Goal: Task Accomplishment & Management: Use online tool/utility

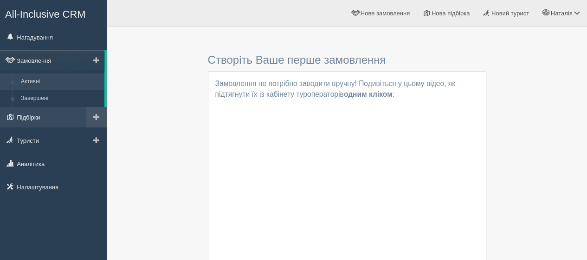
click at [34, 116] on link "Підбірки" at bounding box center [53, 117] width 107 height 20
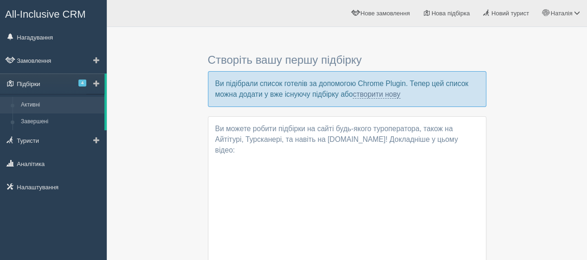
click at [85, 80] on span "4" at bounding box center [82, 82] width 8 height 7
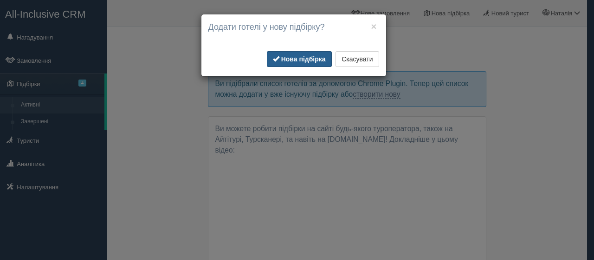
click at [296, 59] on b "Нова підбірка" at bounding box center [303, 58] width 45 height 7
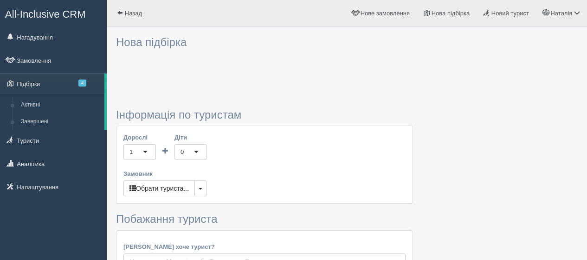
type input "7"
type input "3600"
type input "3900"
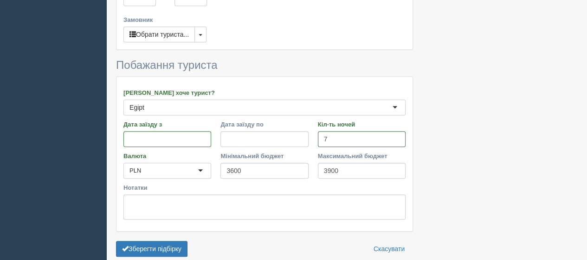
scroll to position [319, 0]
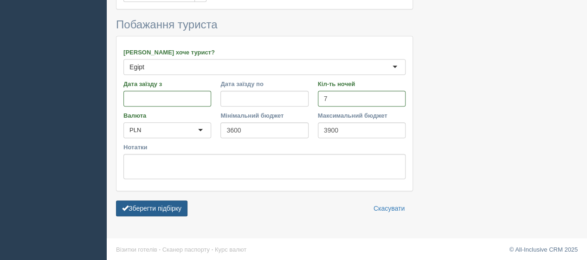
click at [163, 202] on button "Зберегти підбірку" at bounding box center [152, 208] width 72 height 16
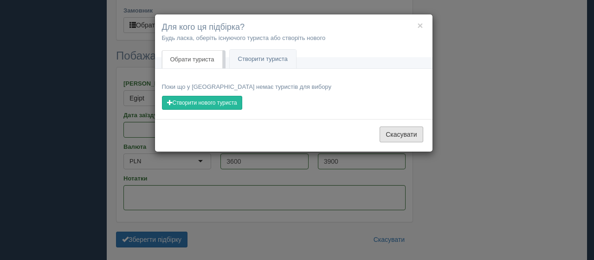
click at [411, 134] on button "Скасувати" at bounding box center [401, 134] width 43 height 16
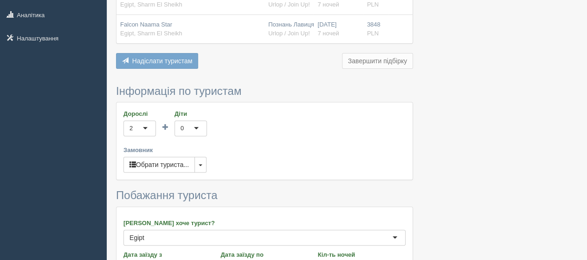
scroll to position [102, 0]
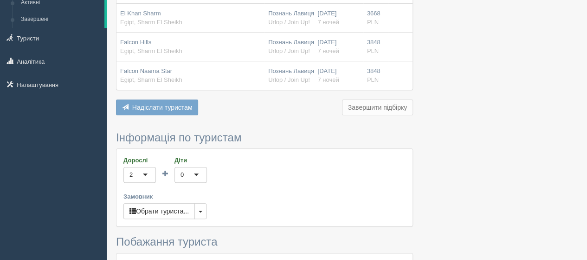
click at [188, 105] on span "Надіслати туристам" at bounding box center [162, 107] width 60 height 7
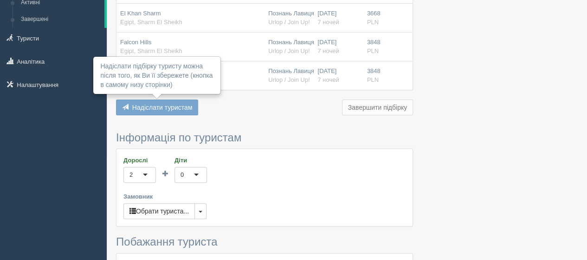
click at [373, 108] on button "Завершити підбірку" at bounding box center [377, 107] width 71 height 16
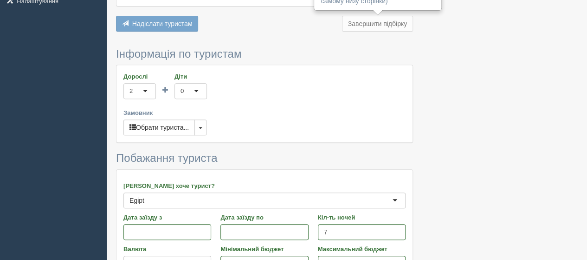
scroll to position [232, 0]
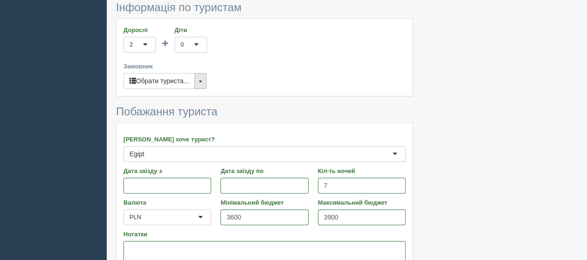
click at [202, 80] on span "button" at bounding box center [201, 81] width 4 height 2
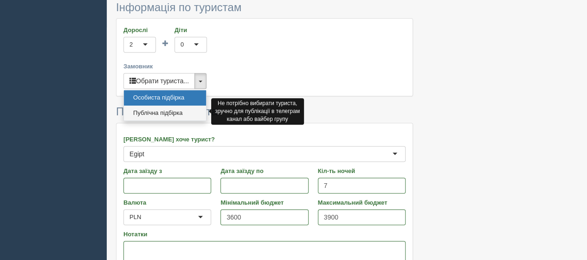
click at [186, 110] on link "Публічна підбірка" at bounding box center [165, 112] width 82 height 15
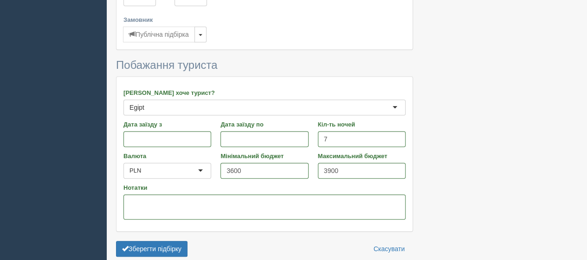
scroll to position [319, 0]
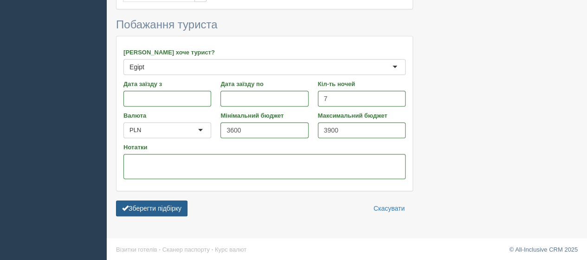
click at [167, 205] on button "Зберегти підбірку" at bounding box center [152, 208] width 72 height 16
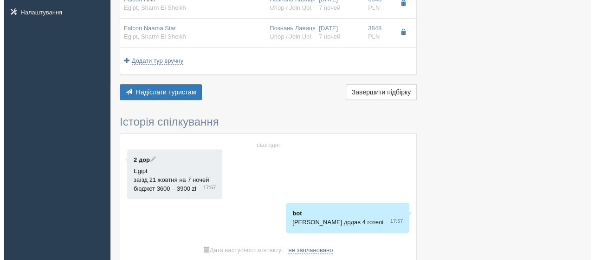
scroll to position [128, 0]
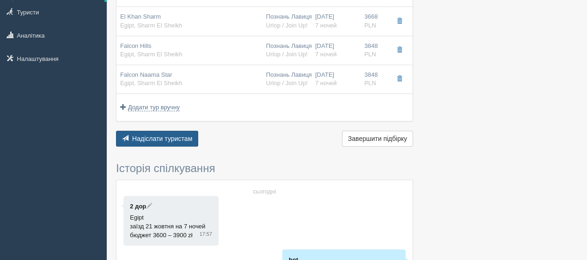
click at [179, 138] on span "Надіслати туристам" at bounding box center [162, 138] width 60 height 7
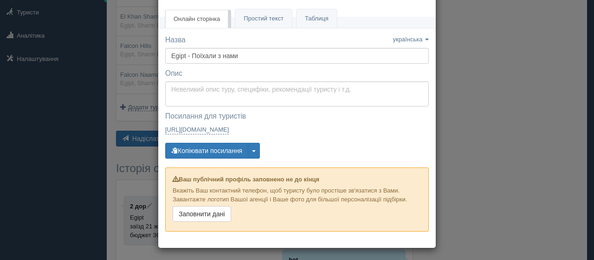
scroll to position [0, 0]
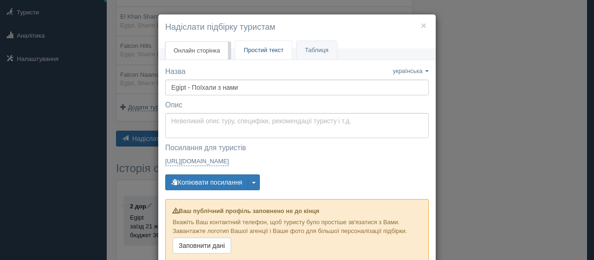
click at [257, 51] on span "Простий текст" at bounding box center [264, 49] width 40 height 7
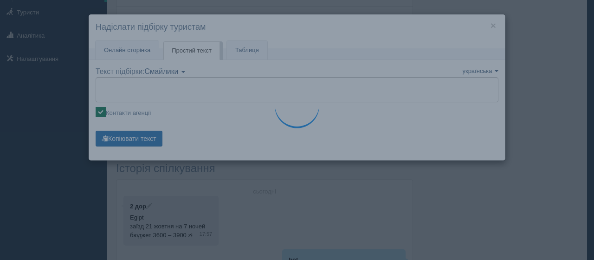
type textarea "🌞 Доброго дня! Пропонуємо Вам розглянути такі варіанти: 🌎 Egipt, Sharm El Sheik…"
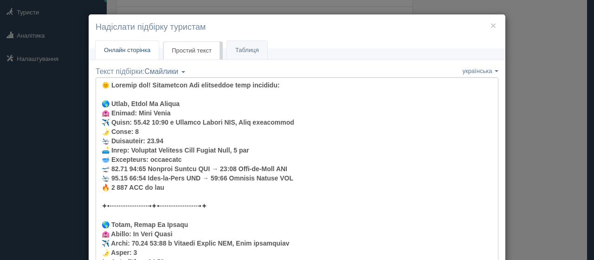
click at [134, 48] on span "Онлайн сторінка" at bounding box center [127, 49] width 46 height 7
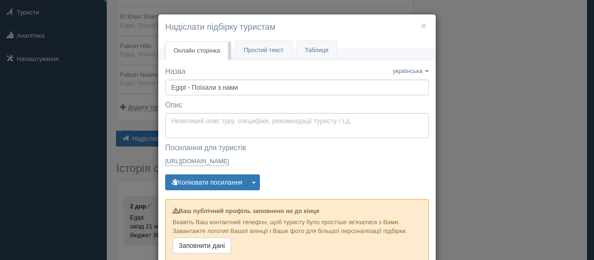
scroll to position [32, 0]
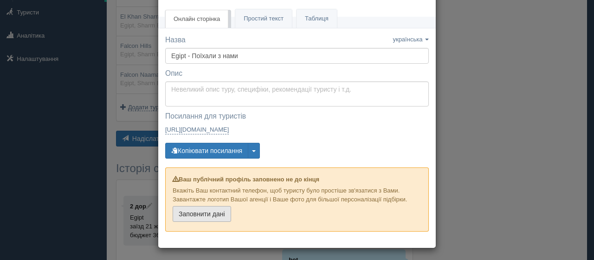
click at [217, 216] on link "Заповнити дані" at bounding box center [202, 214] width 59 height 16
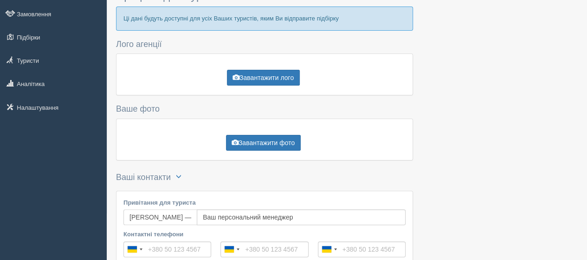
scroll to position [93, 0]
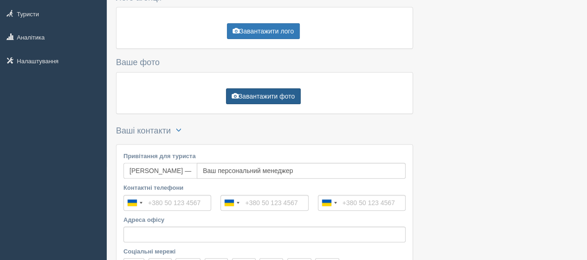
click at [250, 88] on button "Завантажити фото" at bounding box center [263, 96] width 75 height 16
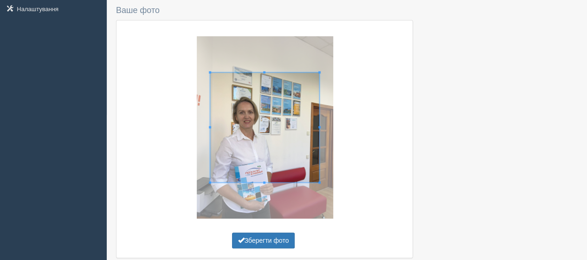
scroll to position [164, 0]
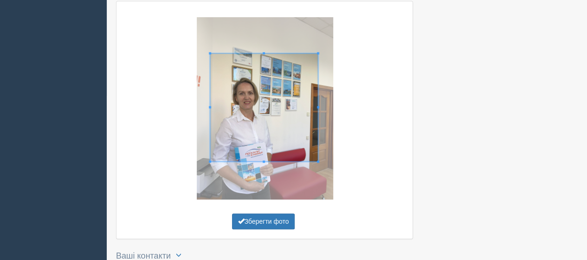
click at [316, 169] on div at bounding box center [265, 108] width 282 height 182
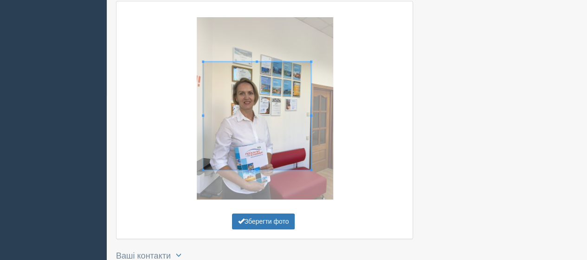
click at [307, 163] on span at bounding box center [257, 116] width 108 height 108
click at [272, 218] on button "Зберегти фото" at bounding box center [263, 221] width 63 height 16
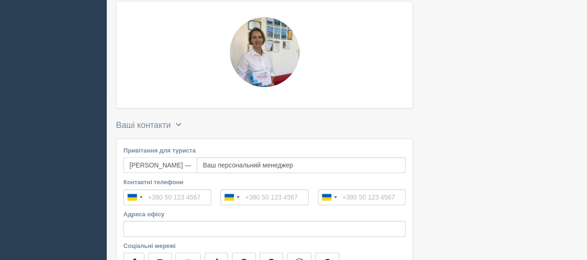
scroll to position [210, 0]
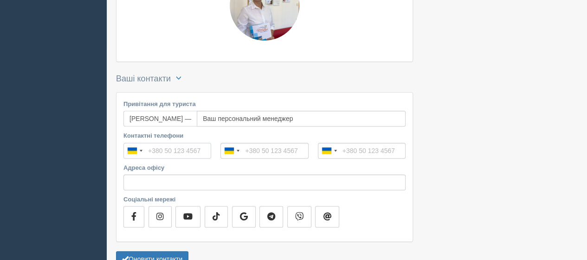
click at [165, 149] on input "Контактні телефони" at bounding box center [168, 151] width 88 height 16
drag, startPoint x: 165, startPoint y: 149, endPoint x: 202, endPoint y: 153, distance: 37.4
click at [202, 153] on input "Контактні телефони" at bounding box center [168, 151] width 88 height 16
type input "[PHONE_NUMBER]"
click at [249, 180] on input "Адреса офісу" at bounding box center [265, 182] width 282 height 16
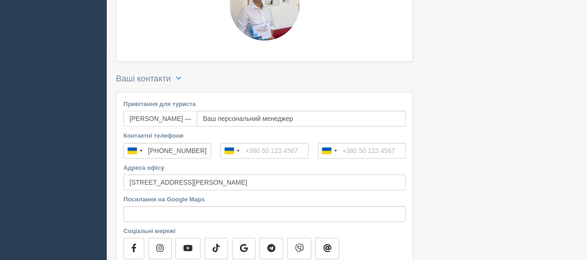
scroll to position [257, 0]
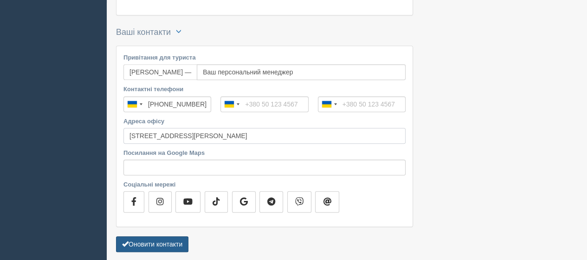
type input "[STREET_ADDRESS][PERSON_NAME]"
click at [154, 244] on button "Оновити контакти" at bounding box center [152, 244] width 72 height 16
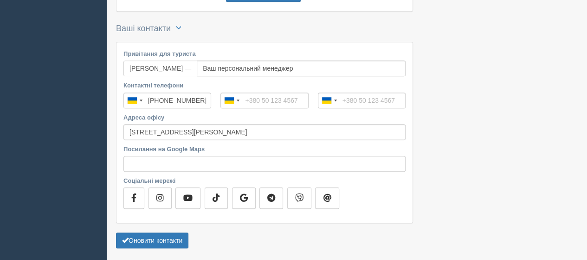
scroll to position [308, 0]
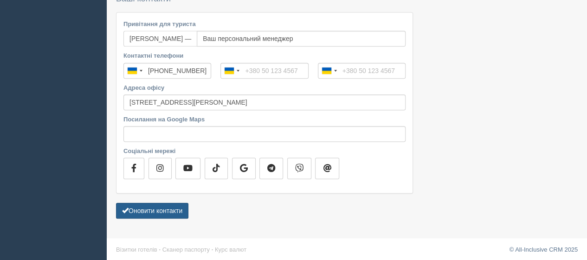
click at [156, 210] on button "Оновити контакти" at bounding box center [152, 210] width 72 height 16
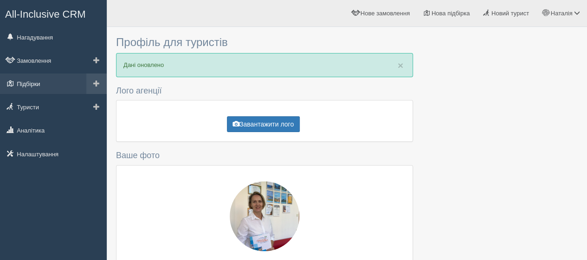
click at [46, 87] on link "Підбірки" at bounding box center [53, 83] width 107 height 20
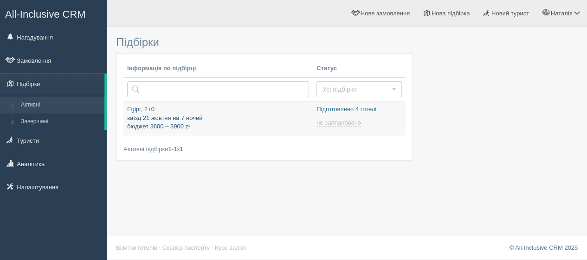
type input "[DATE] 18:55"
click at [165, 110] on p "Egipt, 2+0 заїзд 21 жовтня на 7 ночей бюджет 3600 – 3900 zł" at bounding box center [218, 118] width 182 height 26
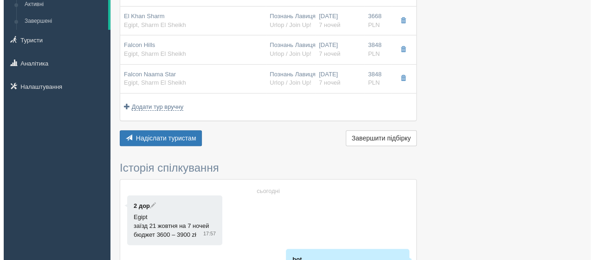
scroll to position [54, 0]
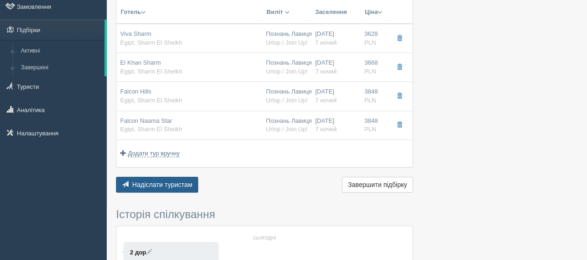
click at [165, 183] on span "Надіслати туристам" at bounding box center [162, 184] width 60 height 7
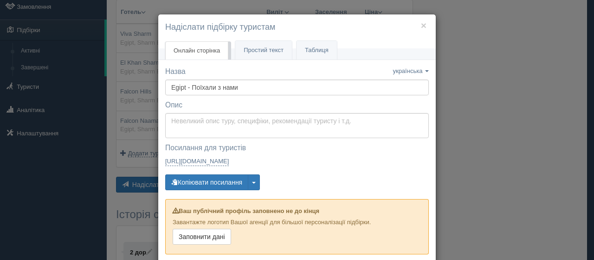
scroll to position [23, 0]
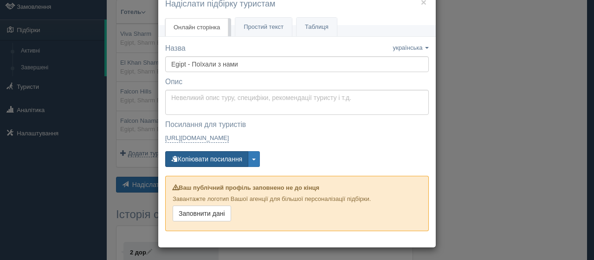
click at [223, 157] on button "Копіювати посилання" at bounding box center [206, 159] width 83 height 16
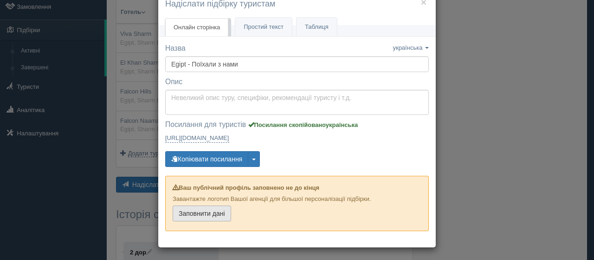
click at [216, 214] on link "Заповнити дані" at bounding box center [202, 213] width 59 height 16
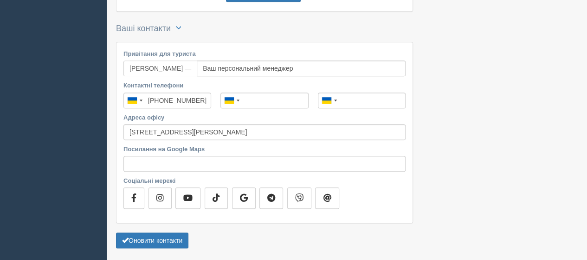
scroll to position [279, 0]
click at [126, 129] on input "[STREET_ADDRESS][PERSON_NAME]" at bounding box center [265, 132] width 282 height 16
type input "м.Київ [STREET_ADDRESS][PERSON_NAME]"
click at [150, 240] on button "Оновити контакти" at bounding box center [152, 240] width 72 height 16
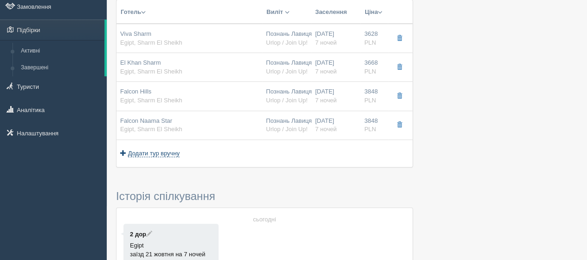
scroll to position [54, 0]
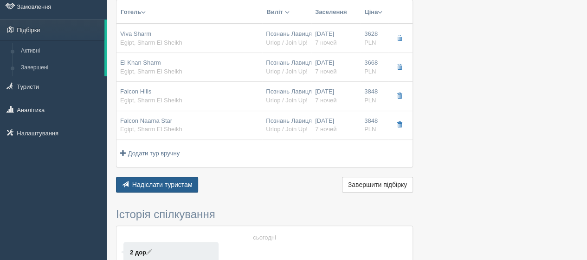
click at [164, 182] on span "Надіслати туристам" at bounding box center [162, 184] width 60 height 7
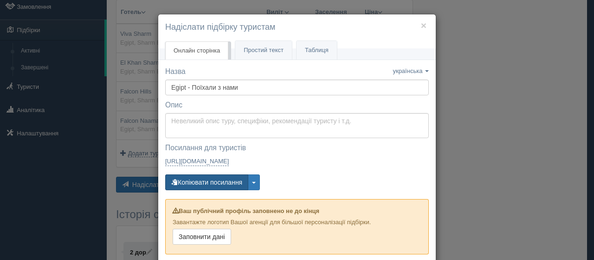
click at [199, 182] on button "Копіювати посилання" at bounding box center [206, 182] width 83 height 16
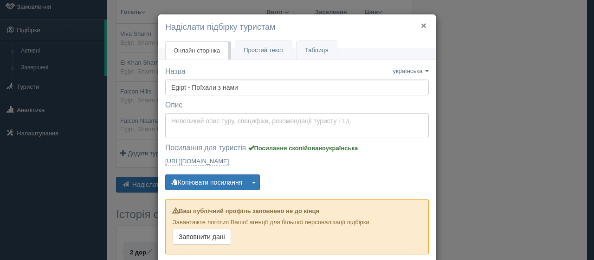
click at [421, 23] on button "×" at bounding box center [424, 25] width 6 height 10
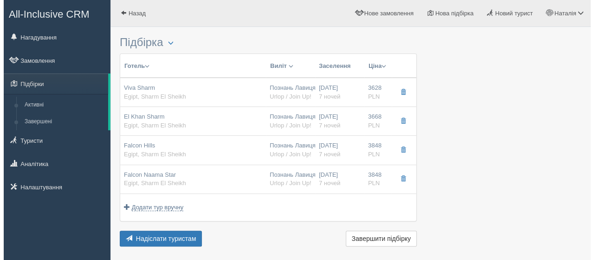
scroll to position [46, 0]
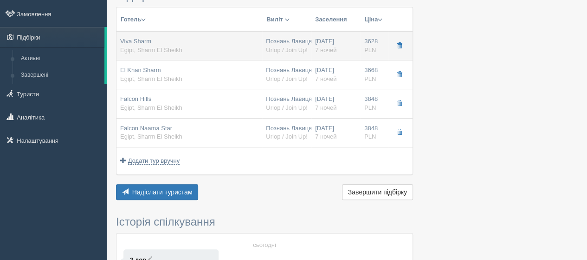
click at [398, 43] on span "button" at bounding box center [400, 46] width 6 height 6
click at [398, 45] on span "button" at bounding box center [400, 46] width 6 height 6
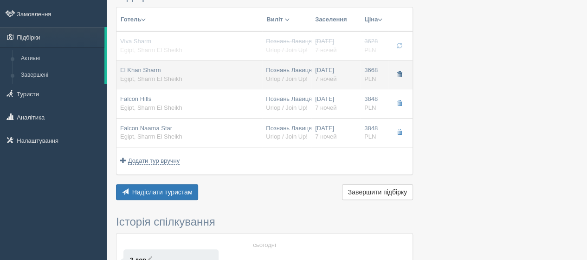
click at [399, 72] on span "button" at bounding box center [400, 75] width 6 height 6
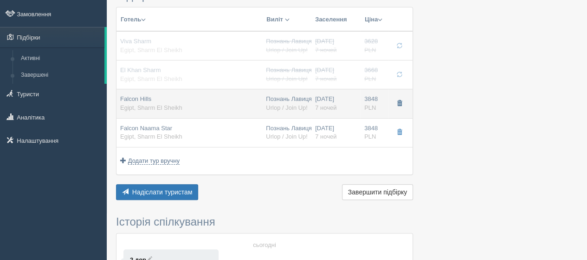
click at [400, 103] on span "button" at bounding box center [400, 103] width 6 height 6
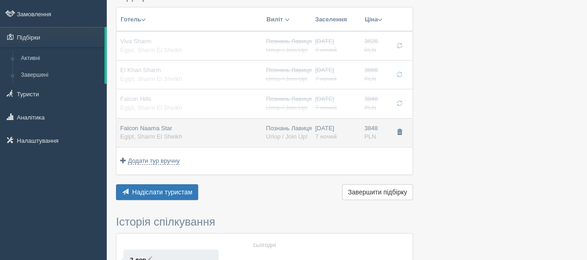
click at [400, 130] on span "button" at bounding box center [400, 132] width 6 height 6
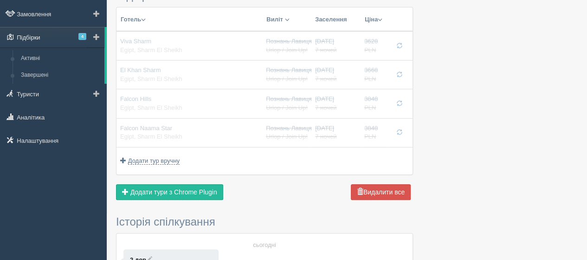
click at [81, 35] on span "4" at bounding box center [82, 36] width 8 height 7
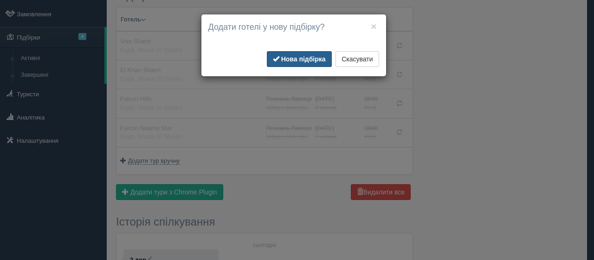
click at [291, 62] on button "Нова підбірка" at bounding box center [299, 59] width 65 height 16
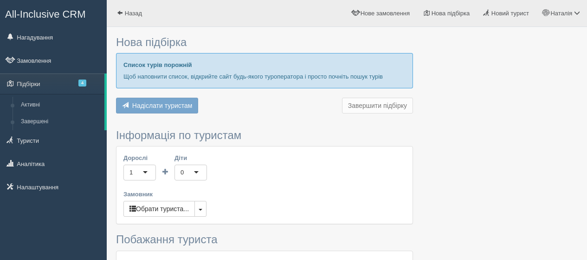
type input "7"
type input "3600"
type input "4200"
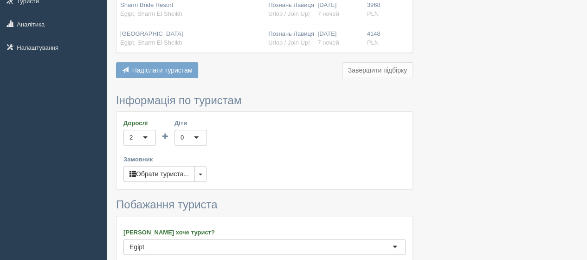
scroll to position [186, 0]
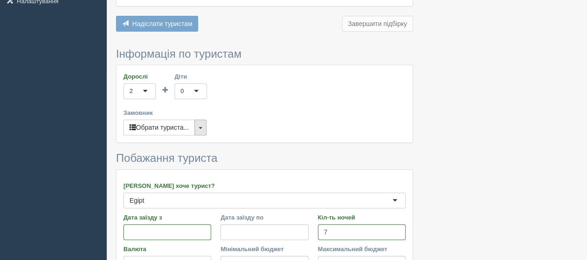
click at [201, 124] on button "button" at bounding box center [201, 127] width 12 height 16
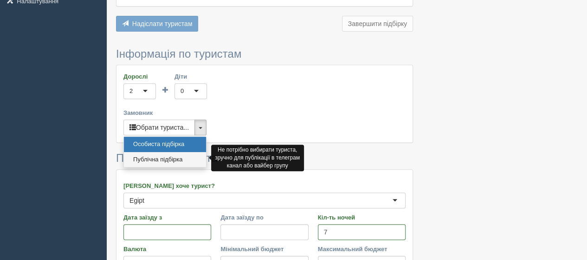
click at [170, 158] on link "Публічна підбірка" at bounding box center [165, 159] width 82 height 15
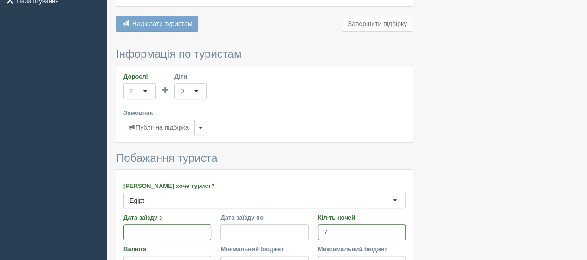
scroll to position [93, 0]
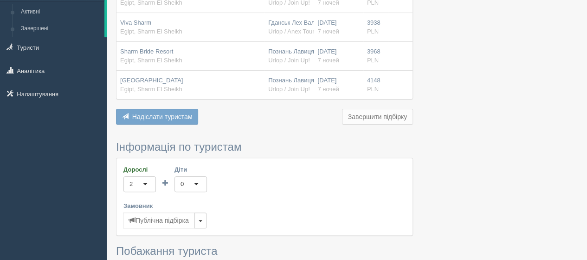
click at [187, 117] on span "Надіслати туристам" at bounding box center [162, 116] width 60 height 7
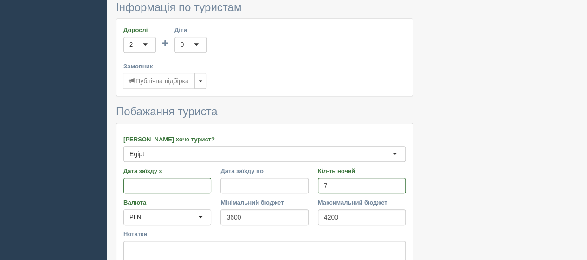
scroll to position [319, 0]
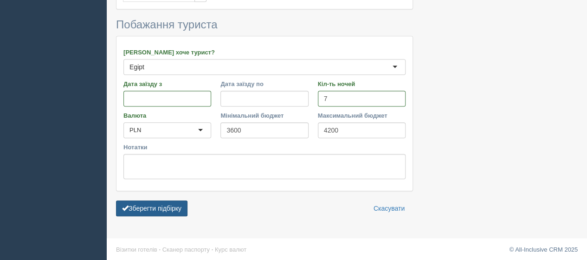
click at [141, 204] on button "Зберегти підбірку" at bounding box center [152, 208] width 72 height 16
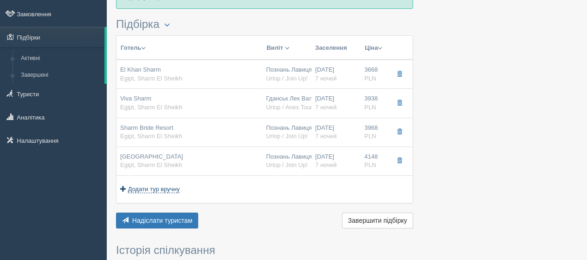
scroll to position [46, 0]
click at [178, 216] on span "Надіслати туристам" at bounding box center [162, 219] width 60 height 7
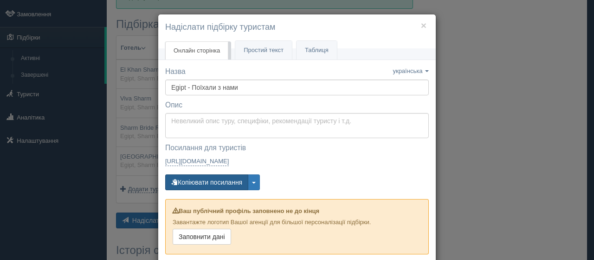
click at [216, 182] on button "Копіювати посилання" at bounding box center [206, 182] width 83 height 16
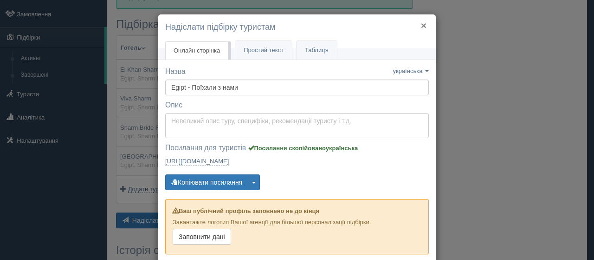
click at [421, 25] on button "×" at bounding box center [424, 25] width 6 height 10
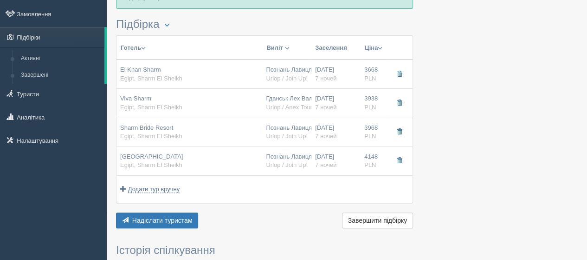
scroll to position [0, 0]
